Goal: Find specific page/section: Find specific page/section

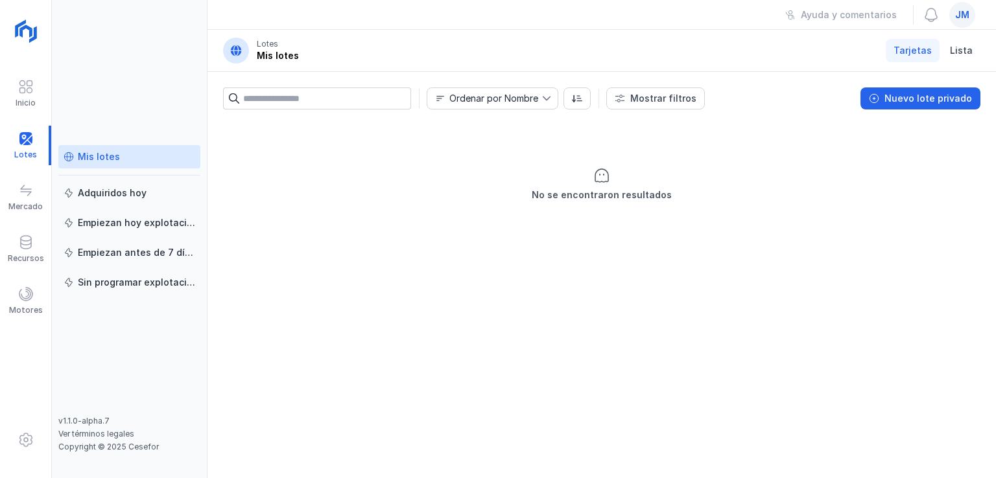
click at [118, 154] on div "Mis lotes" at bounding box center [130, 156] width 132 height 13
click at [329, 97] on input "text" at bounding box center [327, 99] width 168 height 22
click at [493, 102] on div "Ordenar por Nombre" at bounding box center [493, 98] width 89 height 9
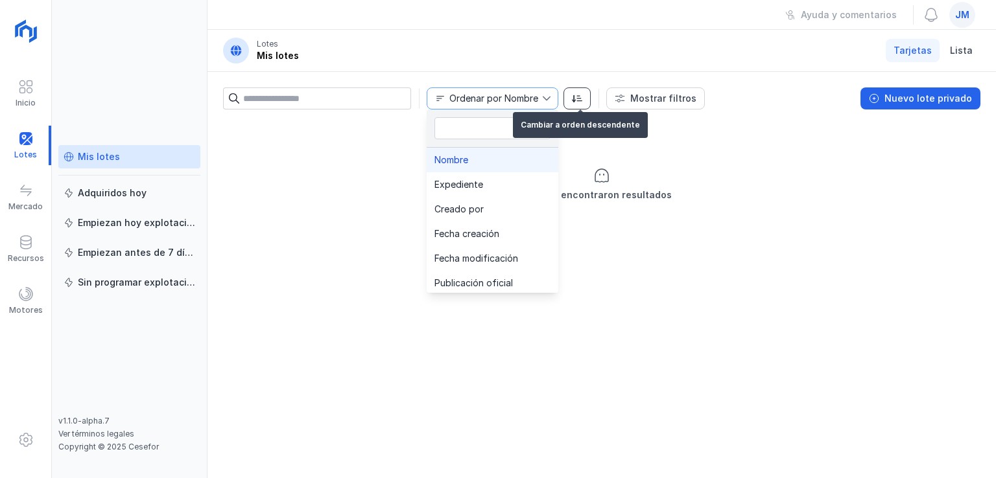
click at [581, 99] on button "button" at bounding box center [576, 99] width 27 height 22
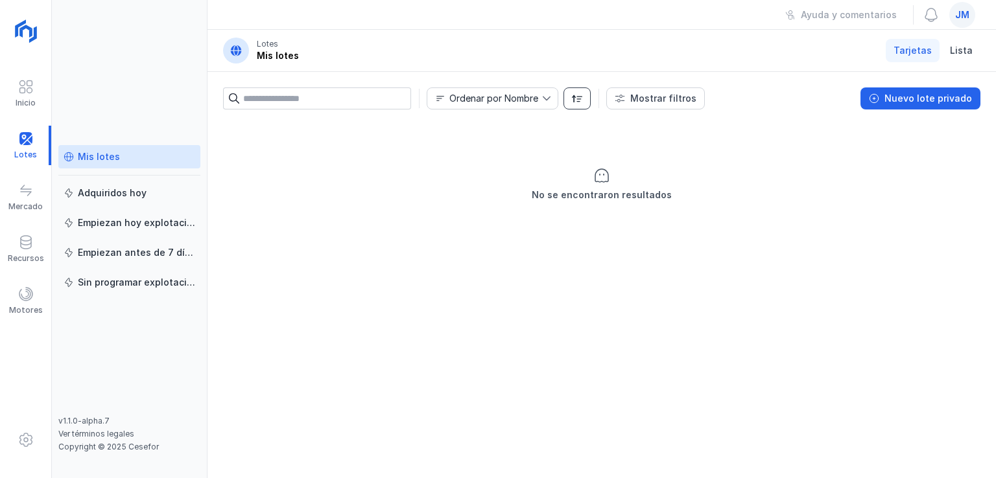
click at [579, 98] on span "button" at bounding box center [577, 98] width 10 height 10
click at [29, 189] on span at bounding box center [26, 191] width 16 height 16
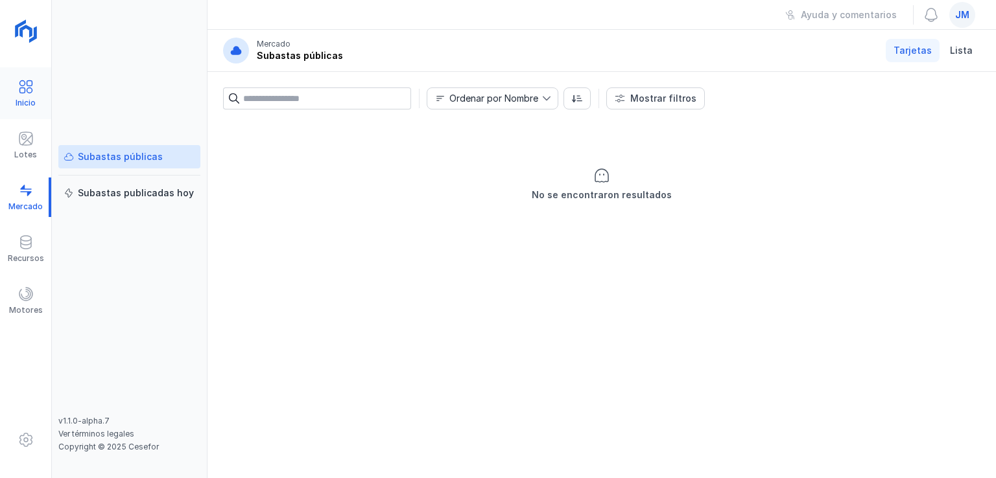
click at [29, 89] on span at bounding box center [26, 87] width 16 height 16
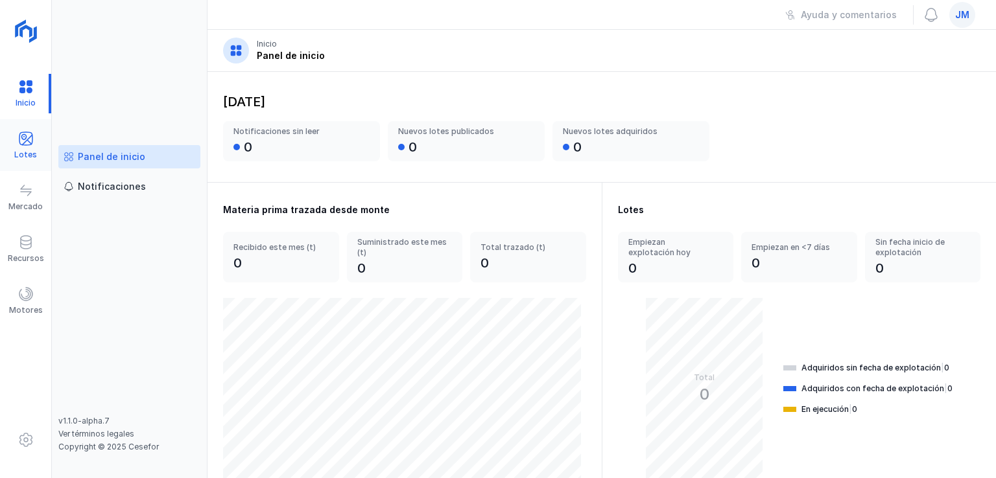
click at [21, 136] on span at bounding box center [26, 139] width 16 height 16
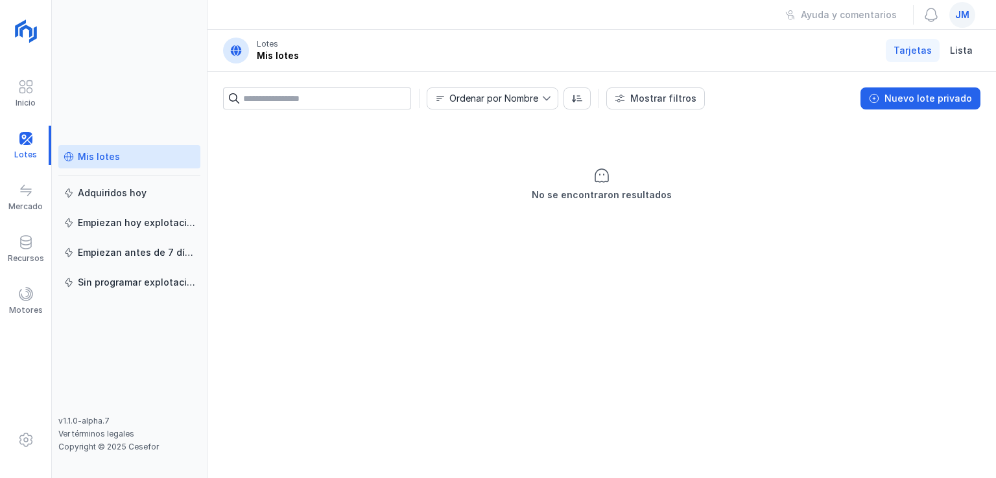
click at [323, 98] on input "text" at bounding box center [327, 99] width 168 height 22
click at [106, 196] on div "Adquiridos hoy" at bounding box center [112, 193] width 69 height 13
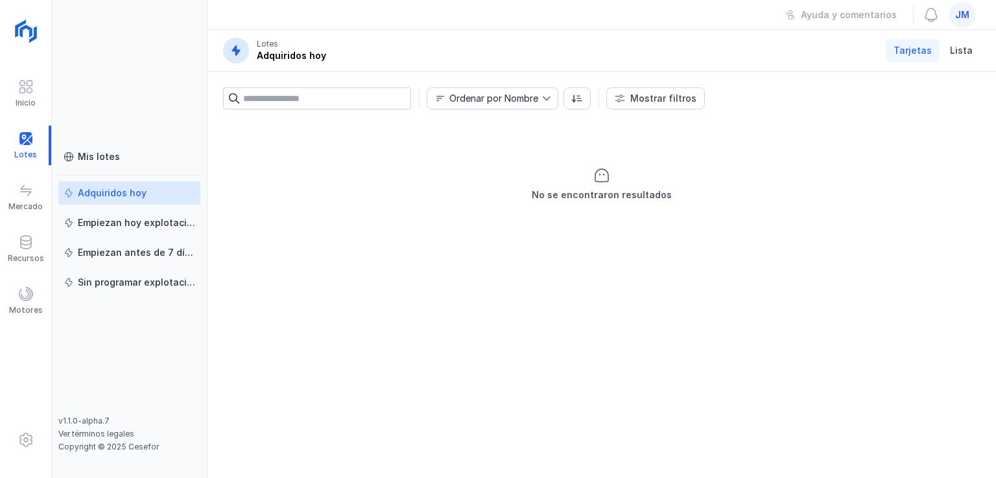
click at [379, 104] on input "text" at bounding box center [327, 99] width 168 height 22
click at [23, 194] on span at bounding box center [26, 191] width 16 height 16
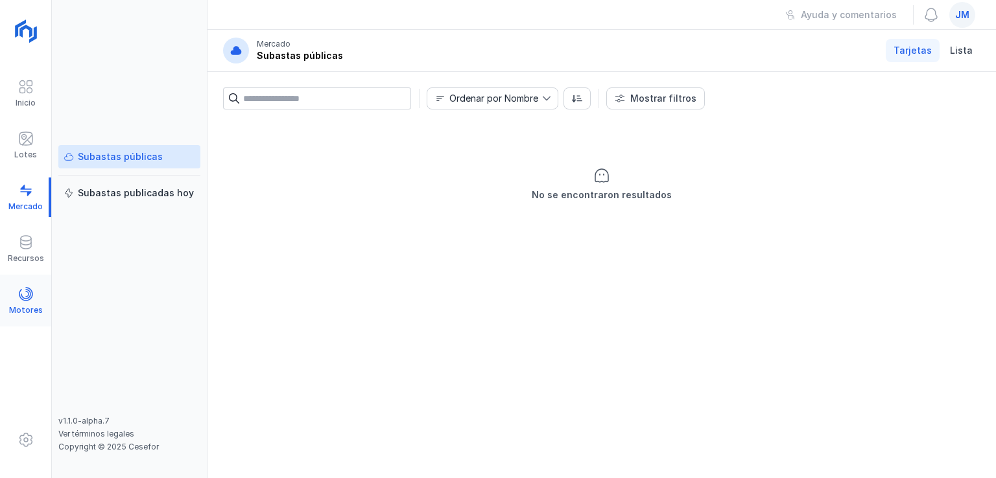
click at [19, 294] on span at bounding box center [26, 295] width 16 height 16
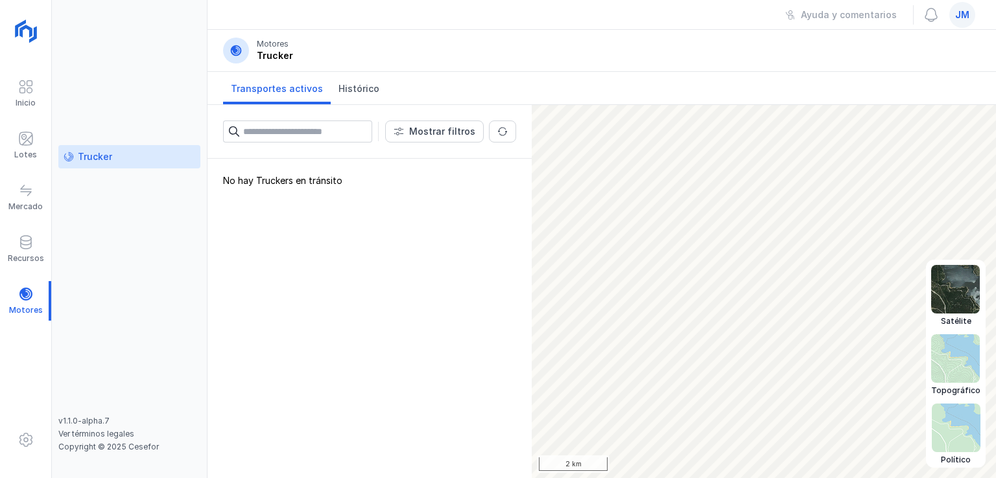
click at [955, 430] on img at bounding box center [955, 428] width 49 height 49
click at [956, 293] on img at bounding box center [955, 289] width 49 height 49
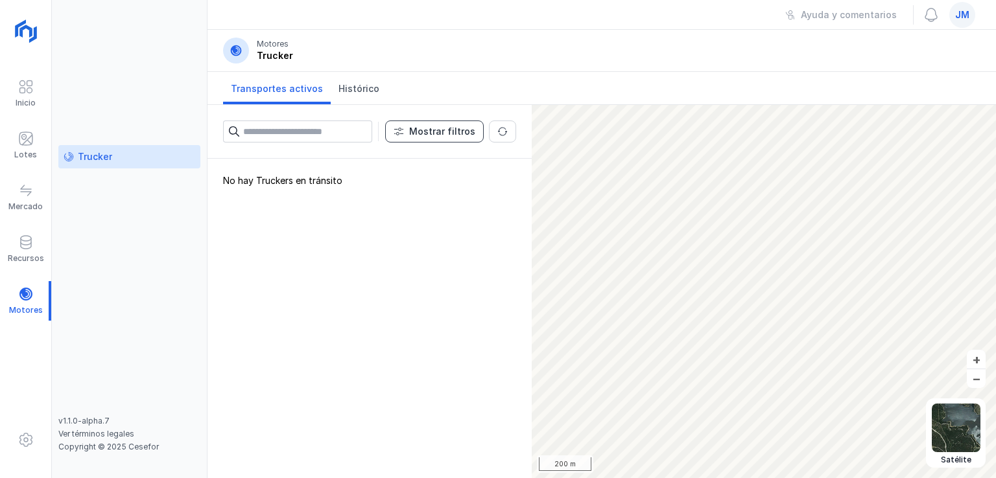
click at [452, 132] on div "Mostrar filtros" at bounding box center [442, 131] width 66 height 13
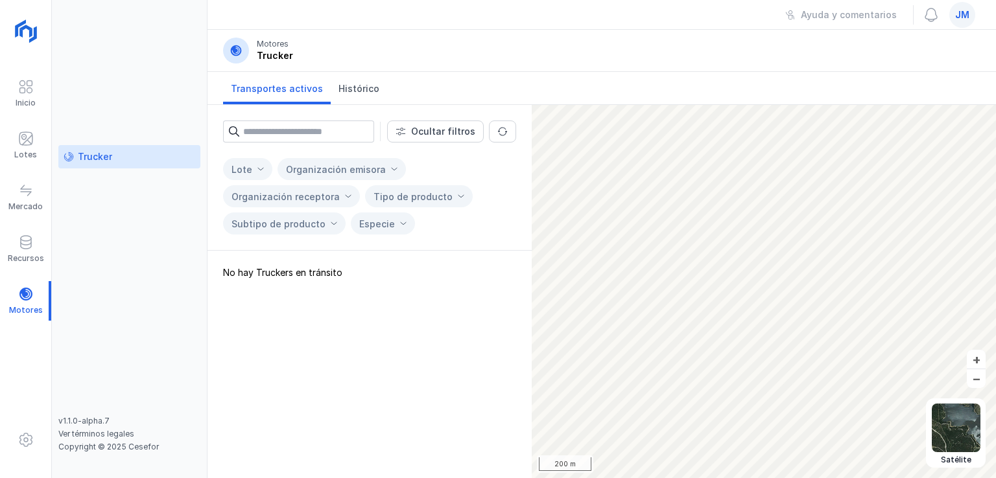
click at [290, 96] on link "Transportes activos" at bounding box center [277, 88] width 108 height 32
click at [259, 167] on span at bounding box center [260, 169] width 9 height 9
click at [270, 197] on li "No available options" at bounding box center [288, 195] width 130 height 25
click at [346, 172] on div "Organización emisora" at bounding box center [336, 169] width 100 height 11
click at [384, 195] on span "Aserraderos De Villaviciosa S.l." at bounding box center [348, 195] width 131 height 9
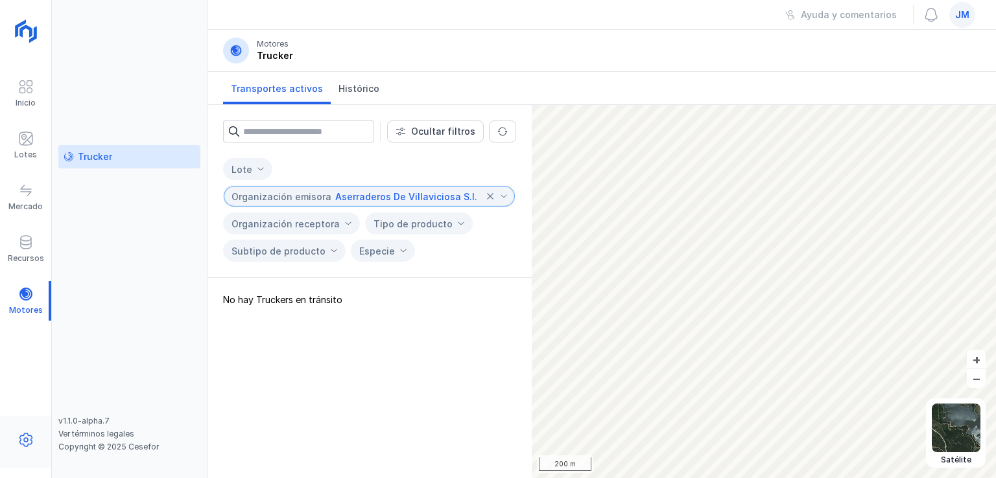
click at [18, 439] on span at bounding box center [26, 440] width 16 height 16
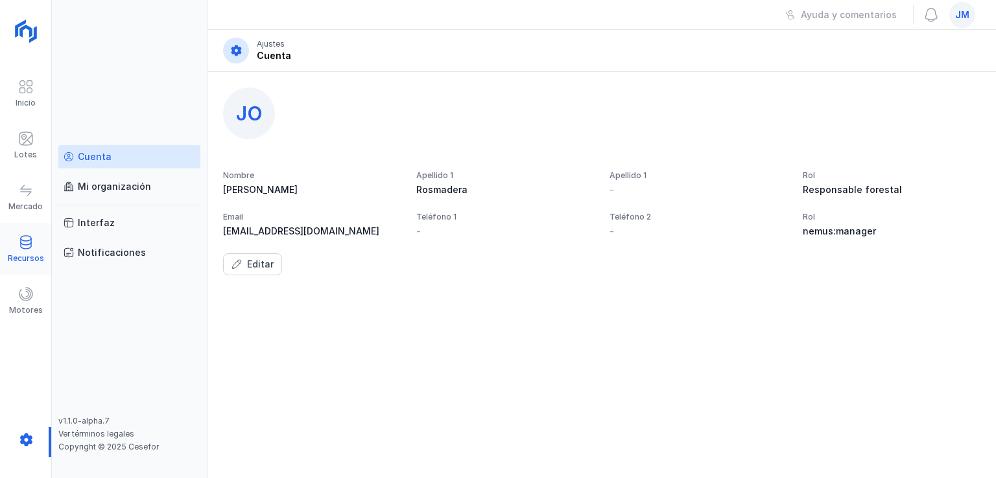
click at [27, 247] on span at bounding box center [26, 243] width 16 height 16
